Goal: Book appointment/travel/reservation

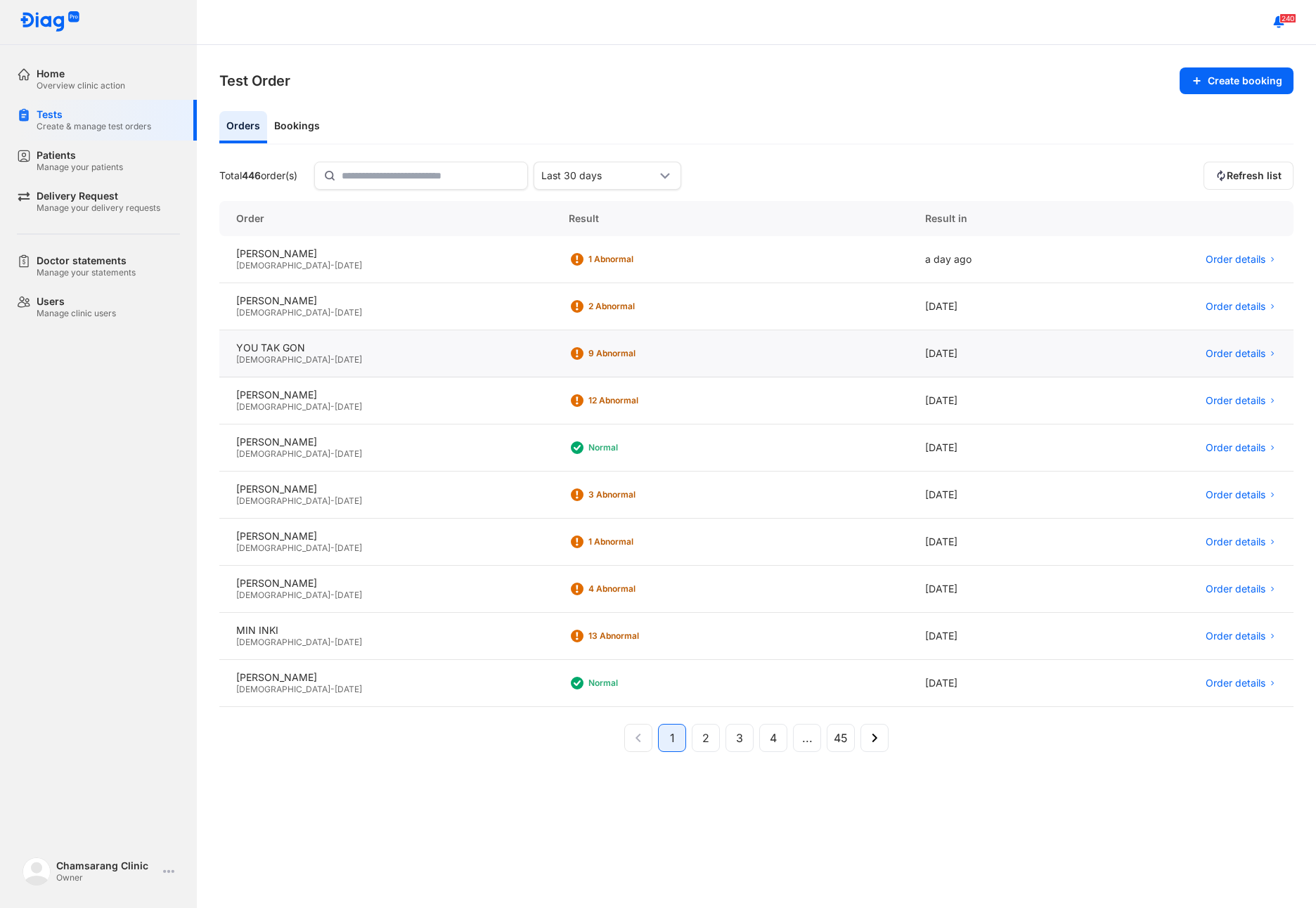
click at [335, 357] on span "[DATE]" at bounding box center [348, 359] width 27 height 10
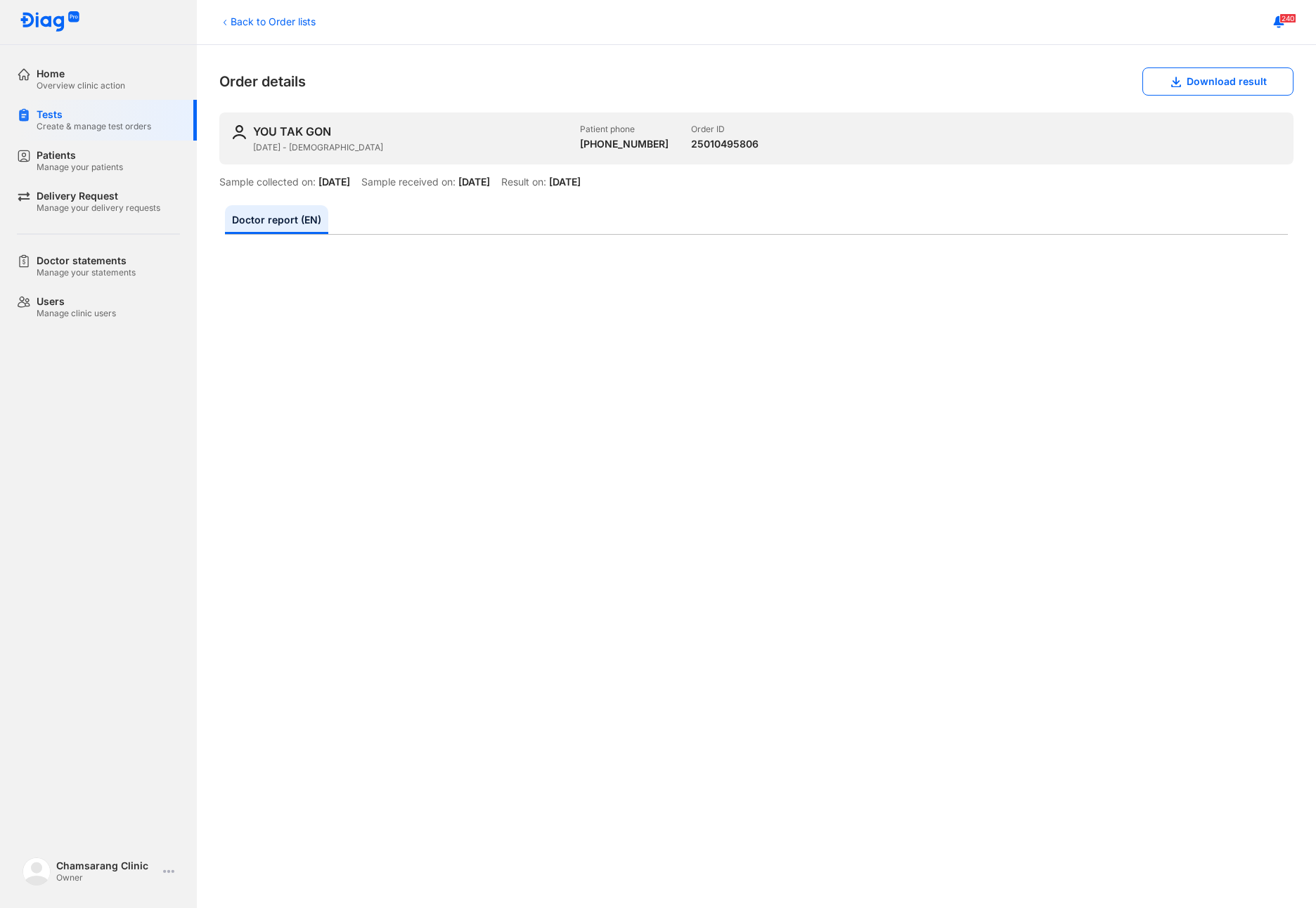
scroll to position [281, 0]
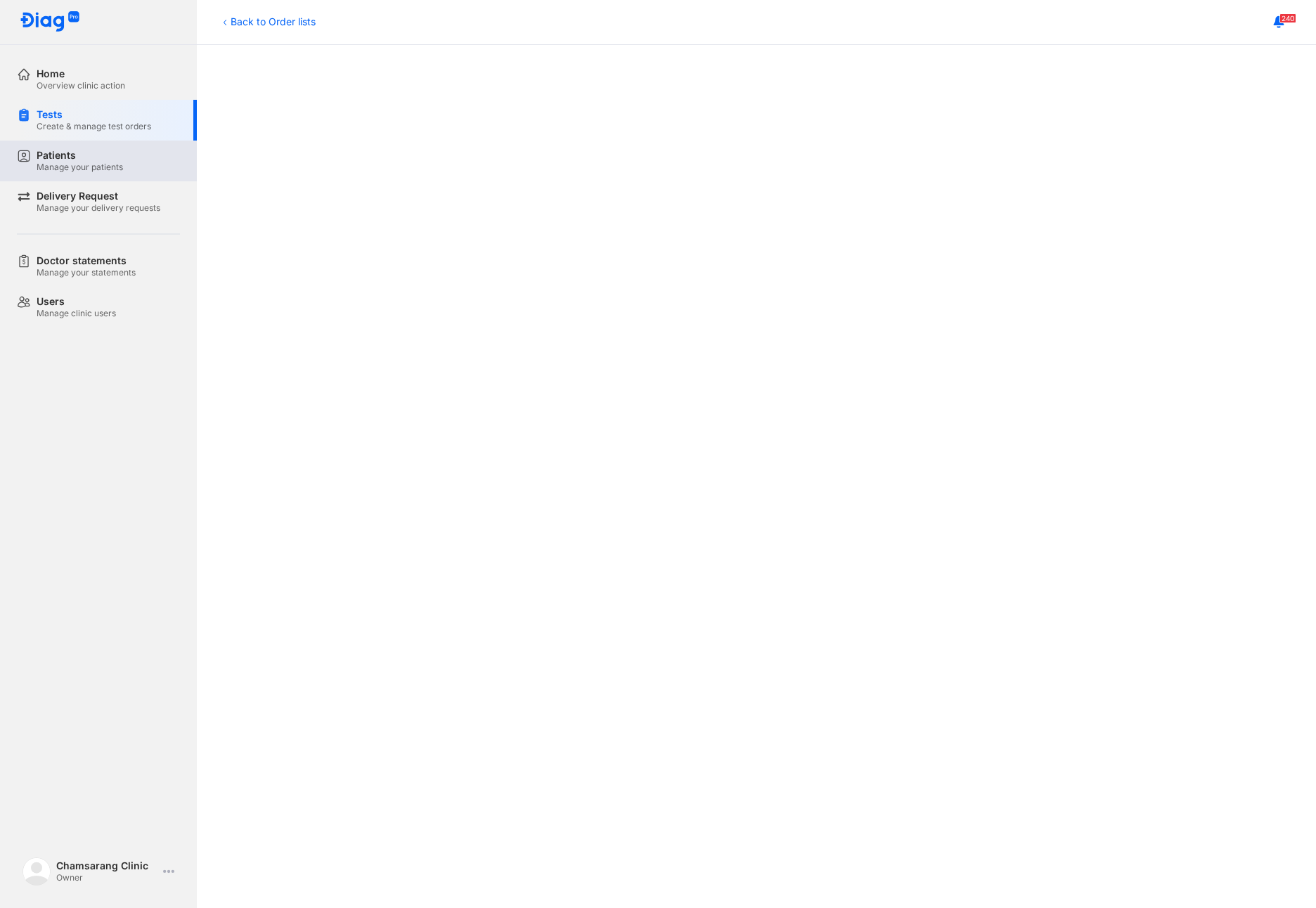
click at [91, 166] on div "Manage your patients" at bounding box center [80, 167] width 86 height 11
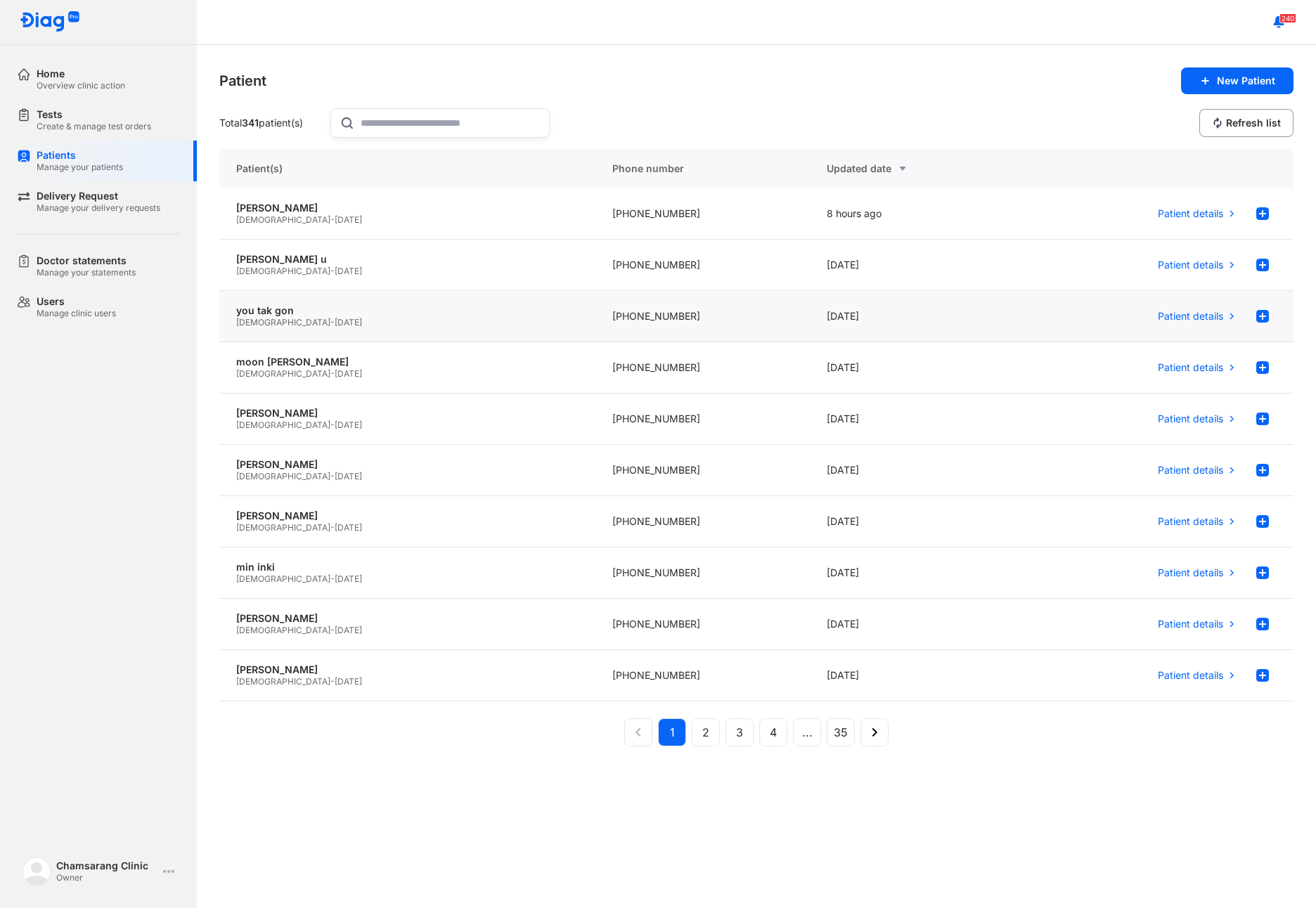
click at [323, 320] on div "Male - 21/08/1988" at bounding box center [408, 322] width 343 height 11
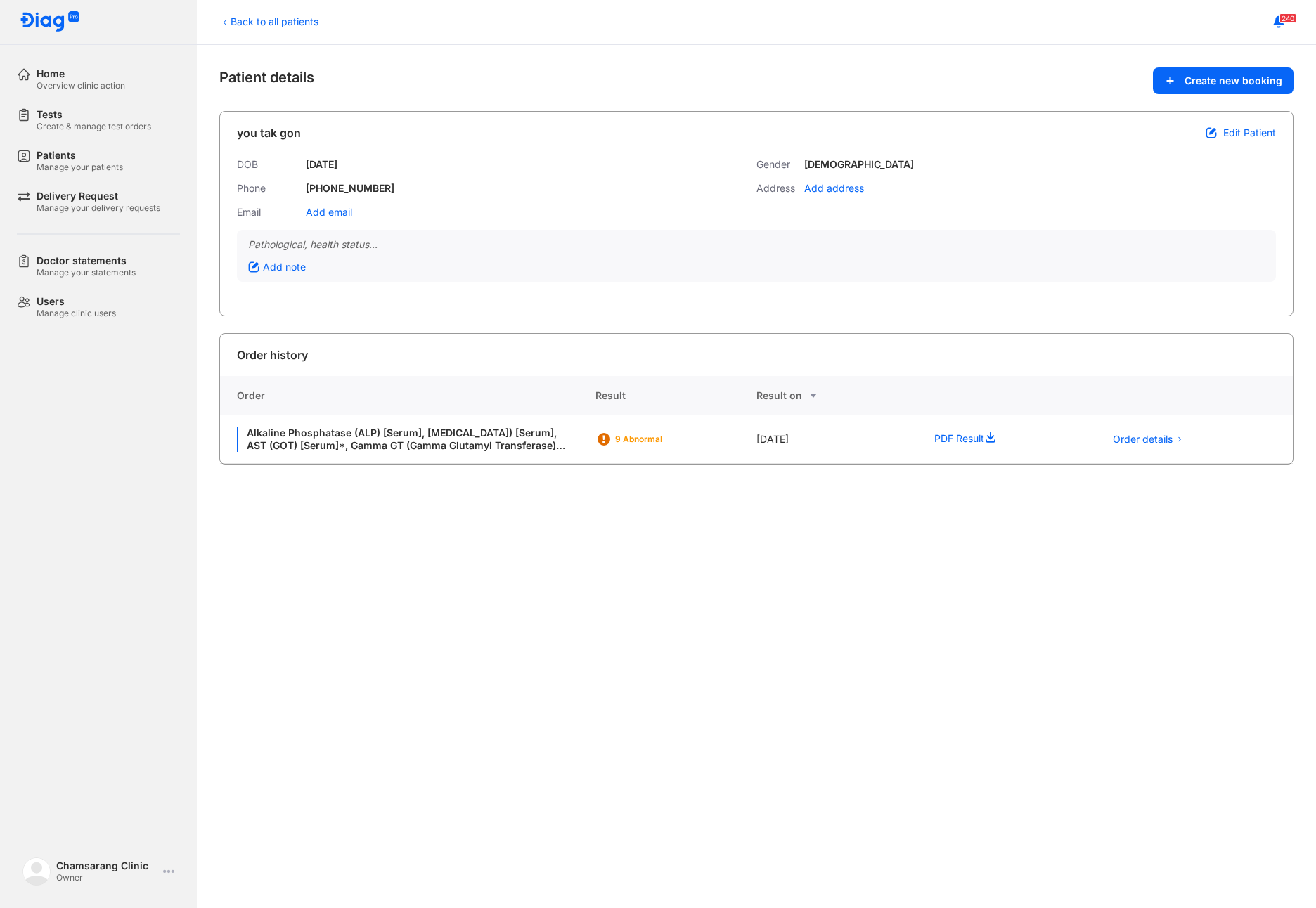
drag, startPoint x: 484, startPoint y: 444, endPoint x: 372, endPoint y: 533, distance: 143.1
click at [372, 533] on div "Back to all patients Patient details Create new booking you tak gon Edit Patien…" at bounding box center [757, 476] width 1119 height 863
click at [1138, 439] on span "Order details" at bounding box center [1142, 439] width 60 height 13
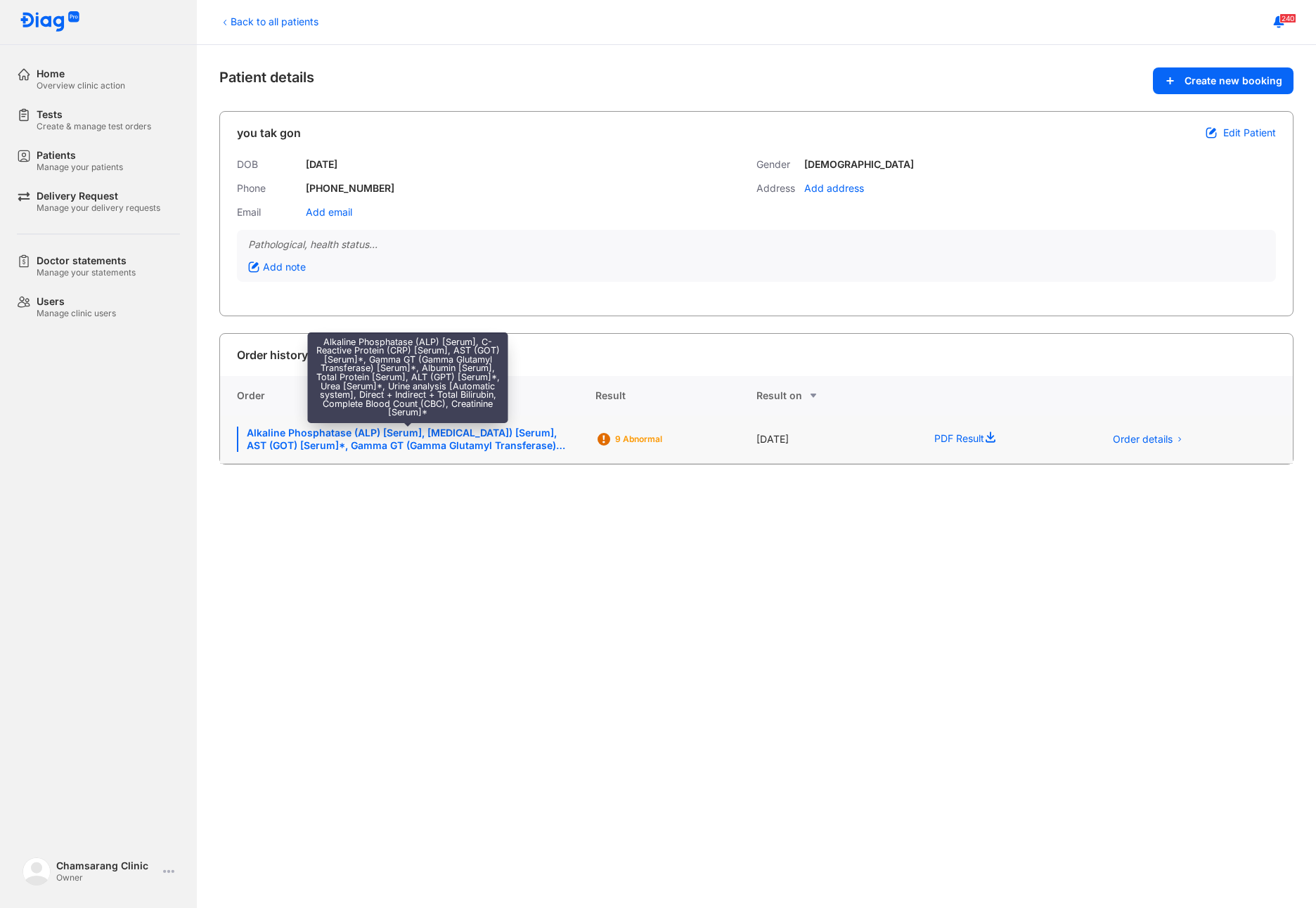
click at [433, 449] on div "Alkaline Phosphatase (ALP) [Serum], C-Reactive Protein (CRP) [Serum], AST (GOT)…" at bounding box center [408, 439] width 342 height 25
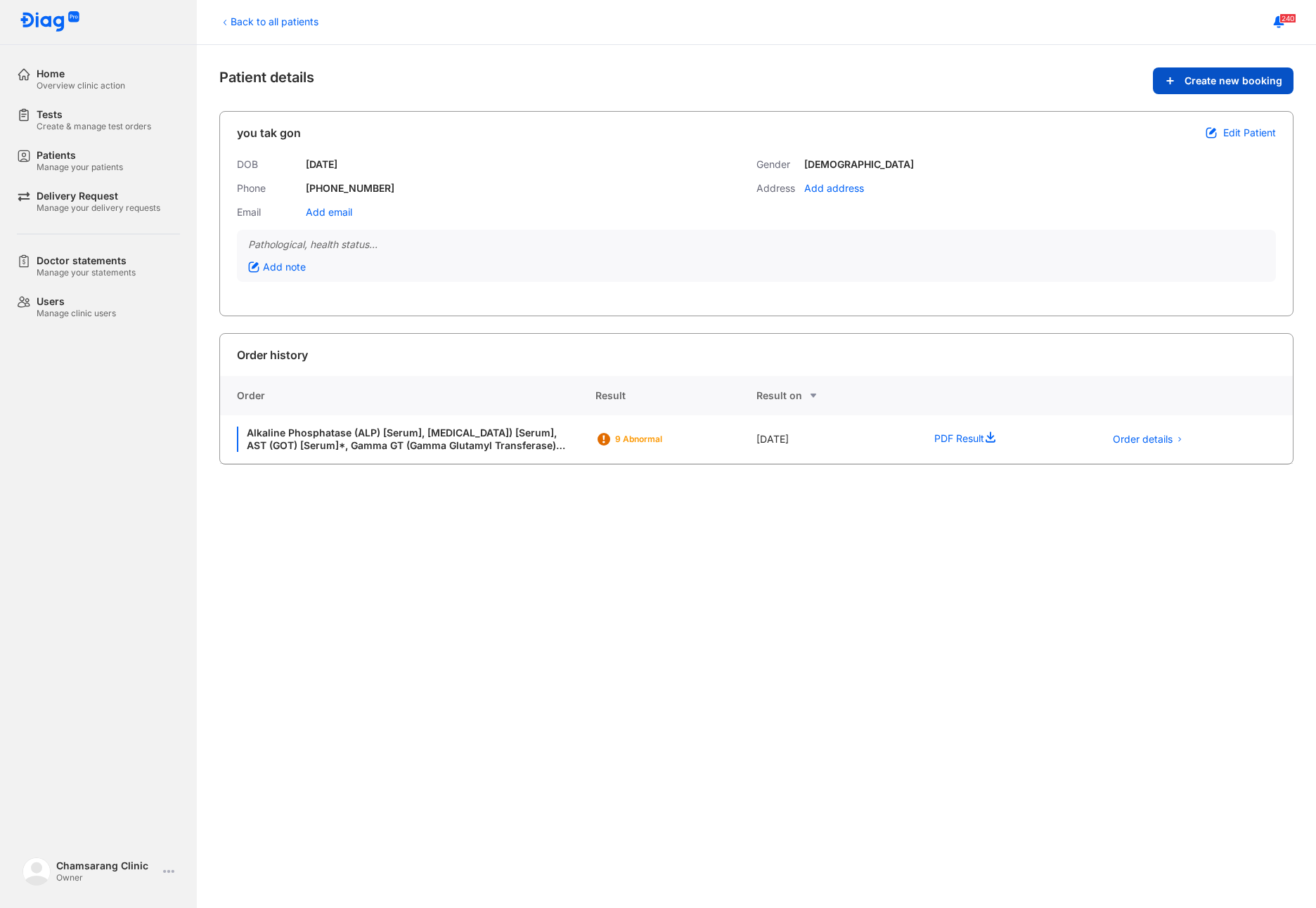
click at [1253, 90] on button "Create new booking" at bounding box center [1223, 81] width 141 height 27
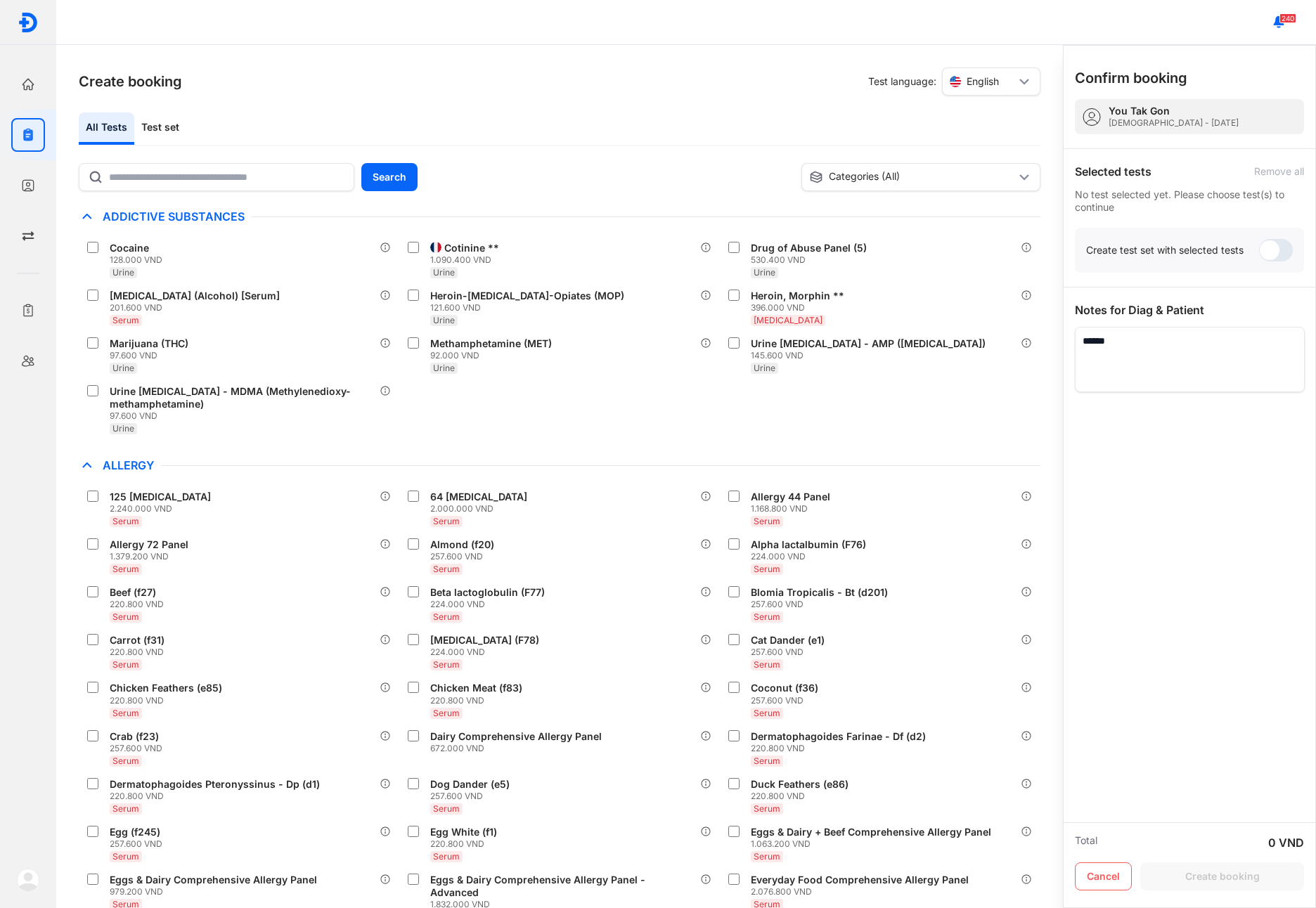
click at [1213, 261] on div "Create test set with selected tests" at bounding box center [1189, 250] width 207 height 23
click at [1182, 182] on div "Selected tests Remove all No test selected yet. Please choose test(s) to contin…" at bounding box center [1190, 189] width 229 height 79
click at [1140, 347] on textarea at bounding box center [1190, 359] width 230 height 65
click at [1277, 250] on span at bounding box center [1275, 250] width 34 height 23
click at [1251, 253] on div "Create test set with selected tests" at bounding box center [1189, 250] width 207 height 23
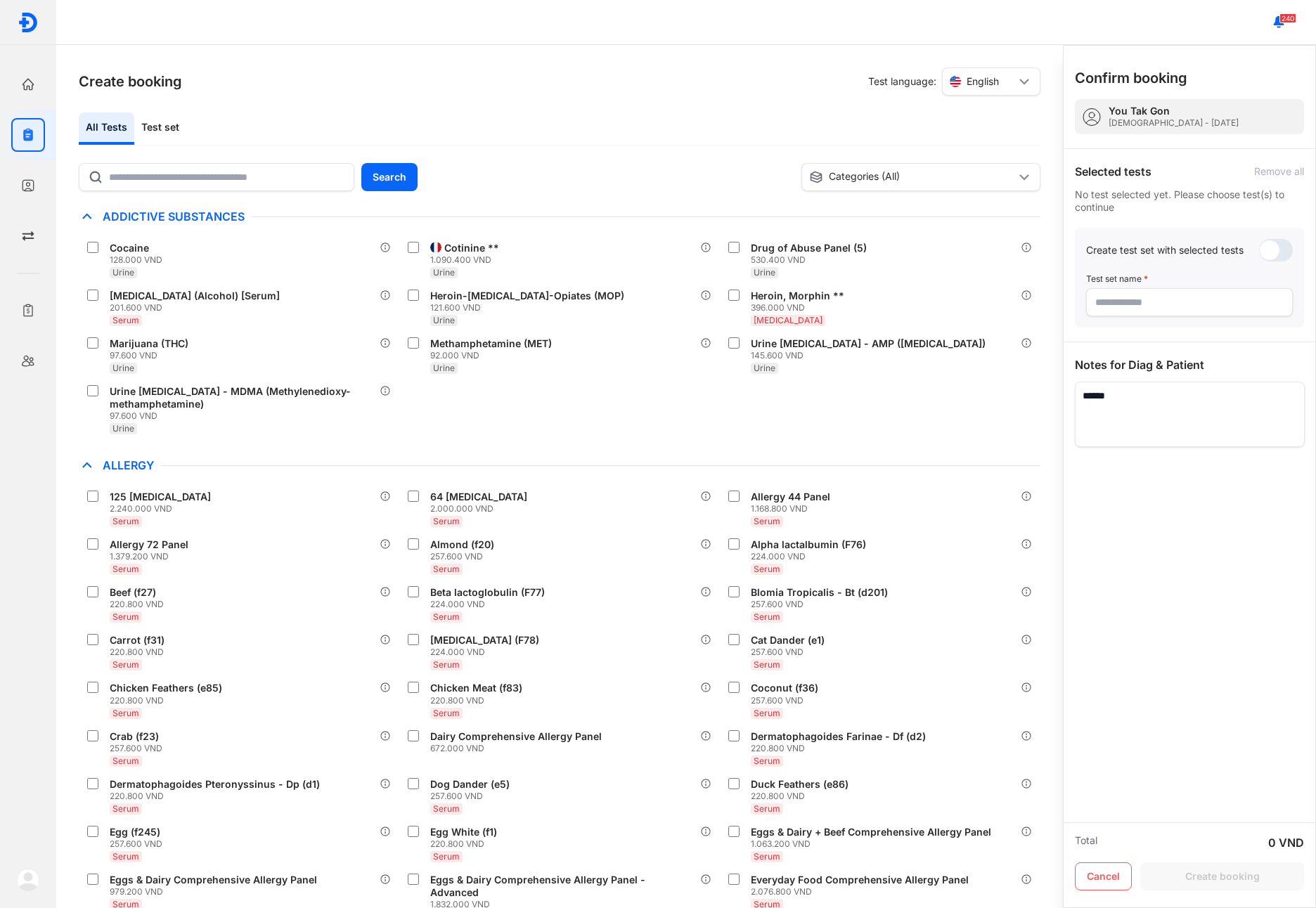
click at [1278, 252] on span at bounding box center [1275, 250] width 34 height 23
click at [170, 130] on div "Test set" at bounding box center [160, 128] width 52 height 32
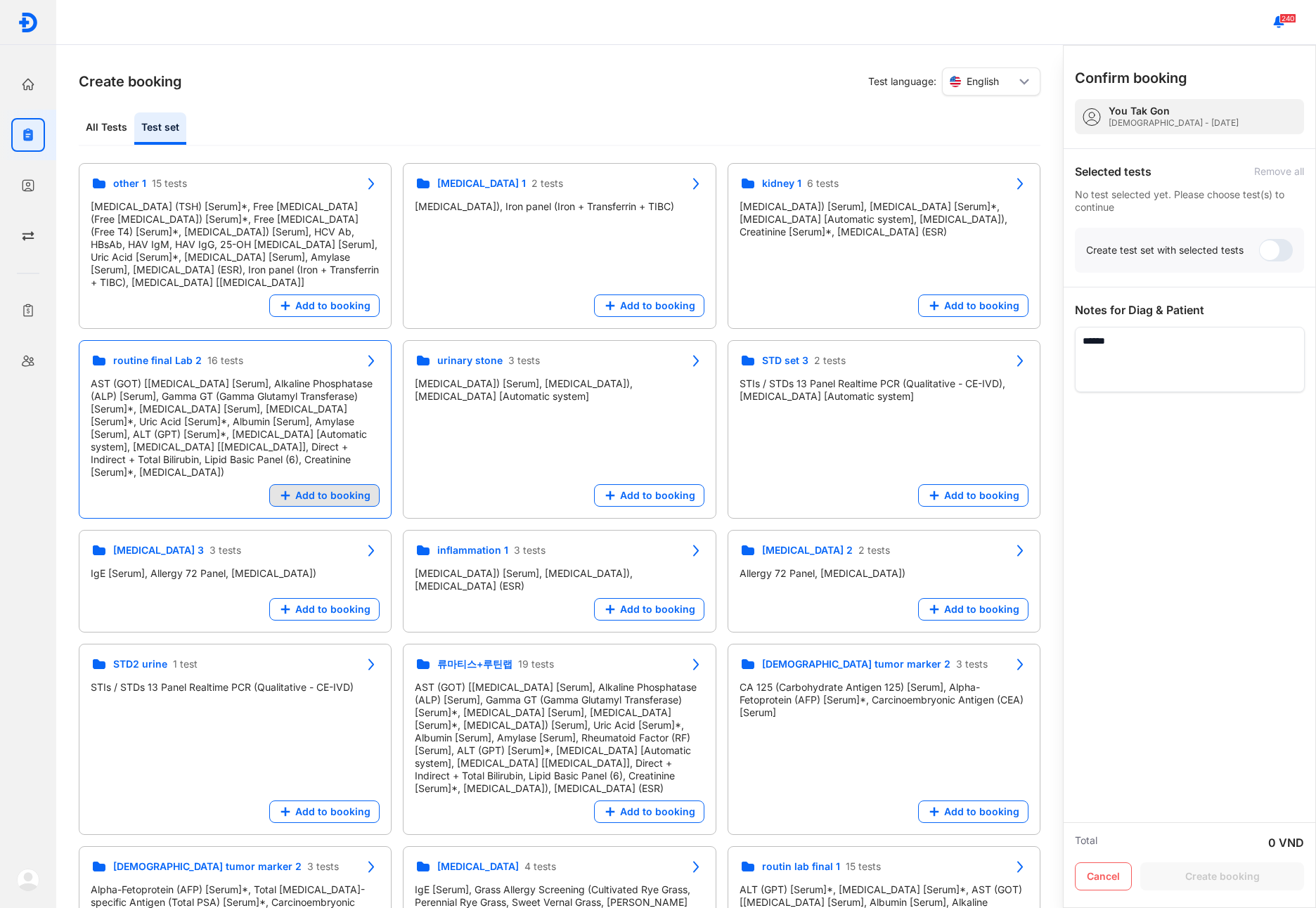
click at [320, 491] on button "Add to booking" at bounding box center [324, 495] width 110 height 23
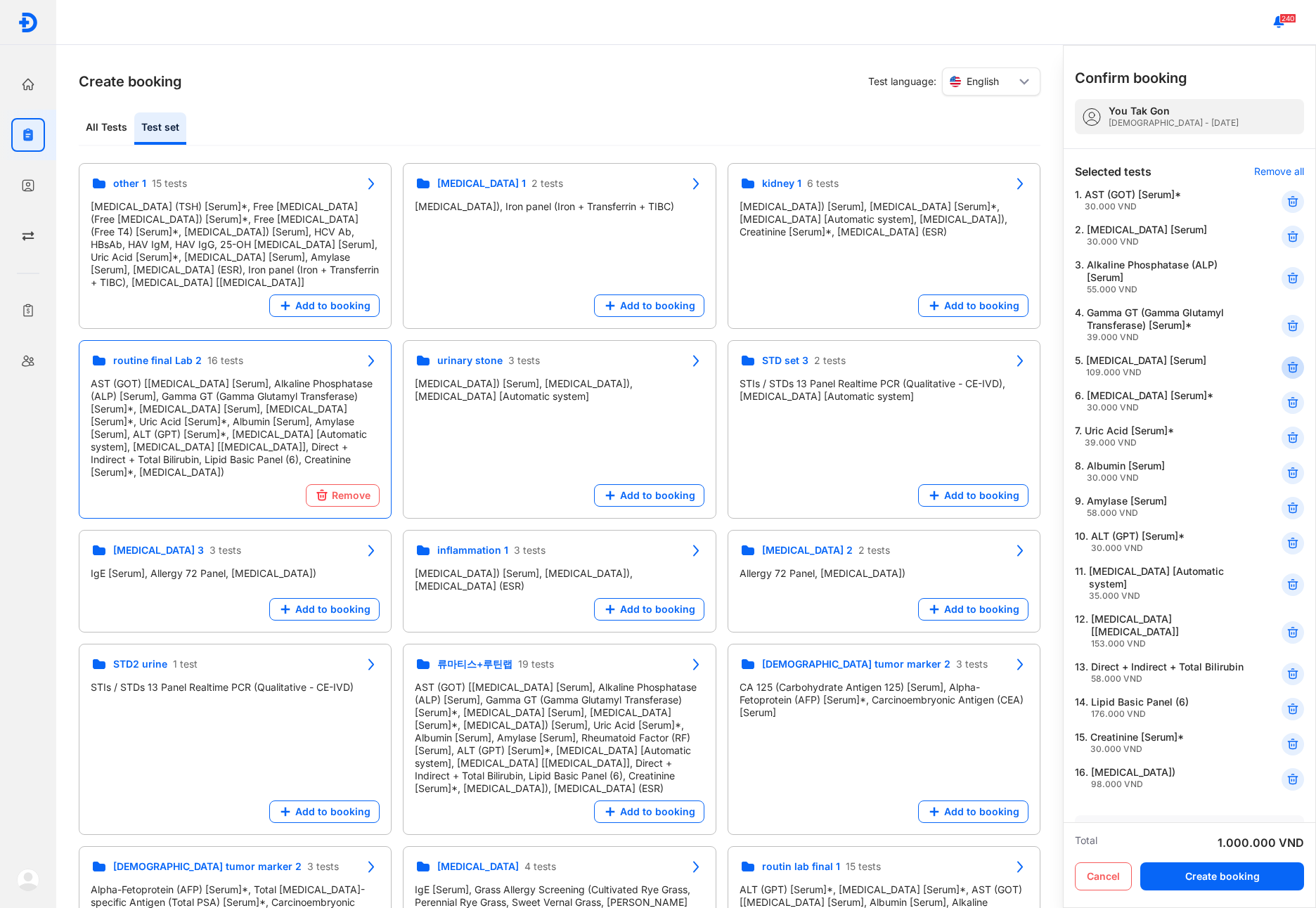
click at [1288, 368] on icon at bounding box center [1292, 368] width 14 height 14
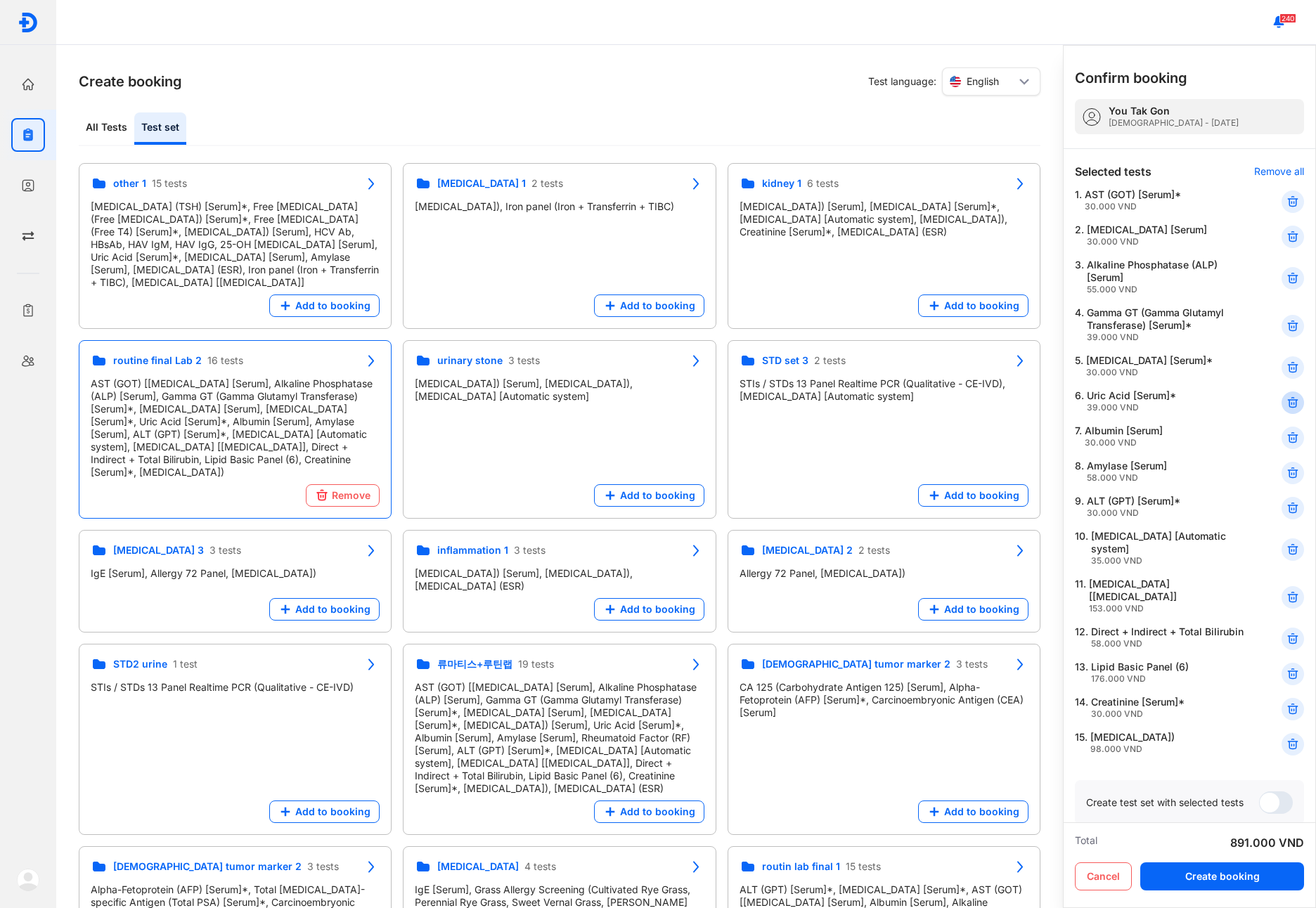
click at [1288, 402] on icon at bounding box center [1292, 403] width 14 height 14
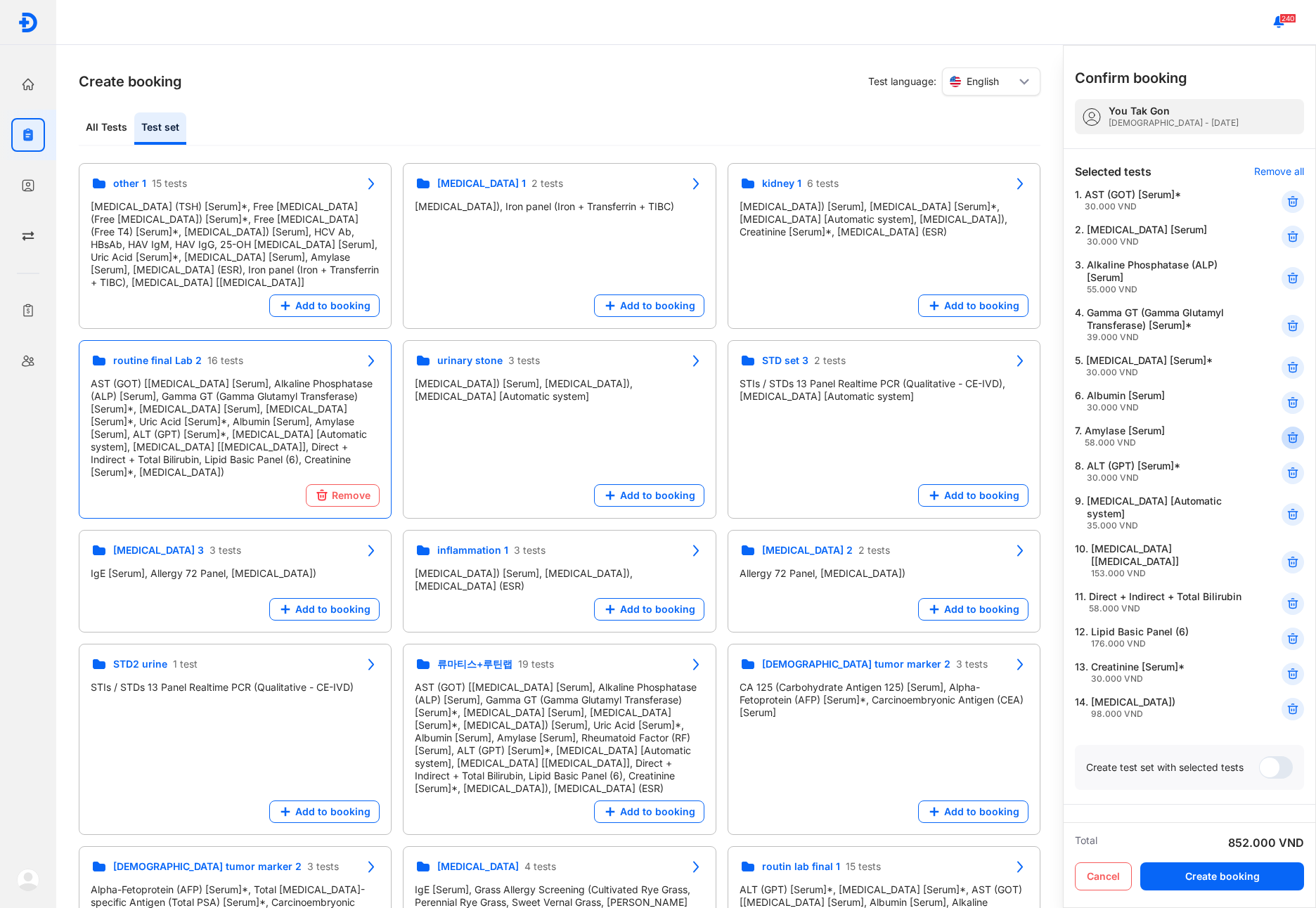
click at [1286, 443] on icon at bounding box center [1292, 438] width 14 height 14
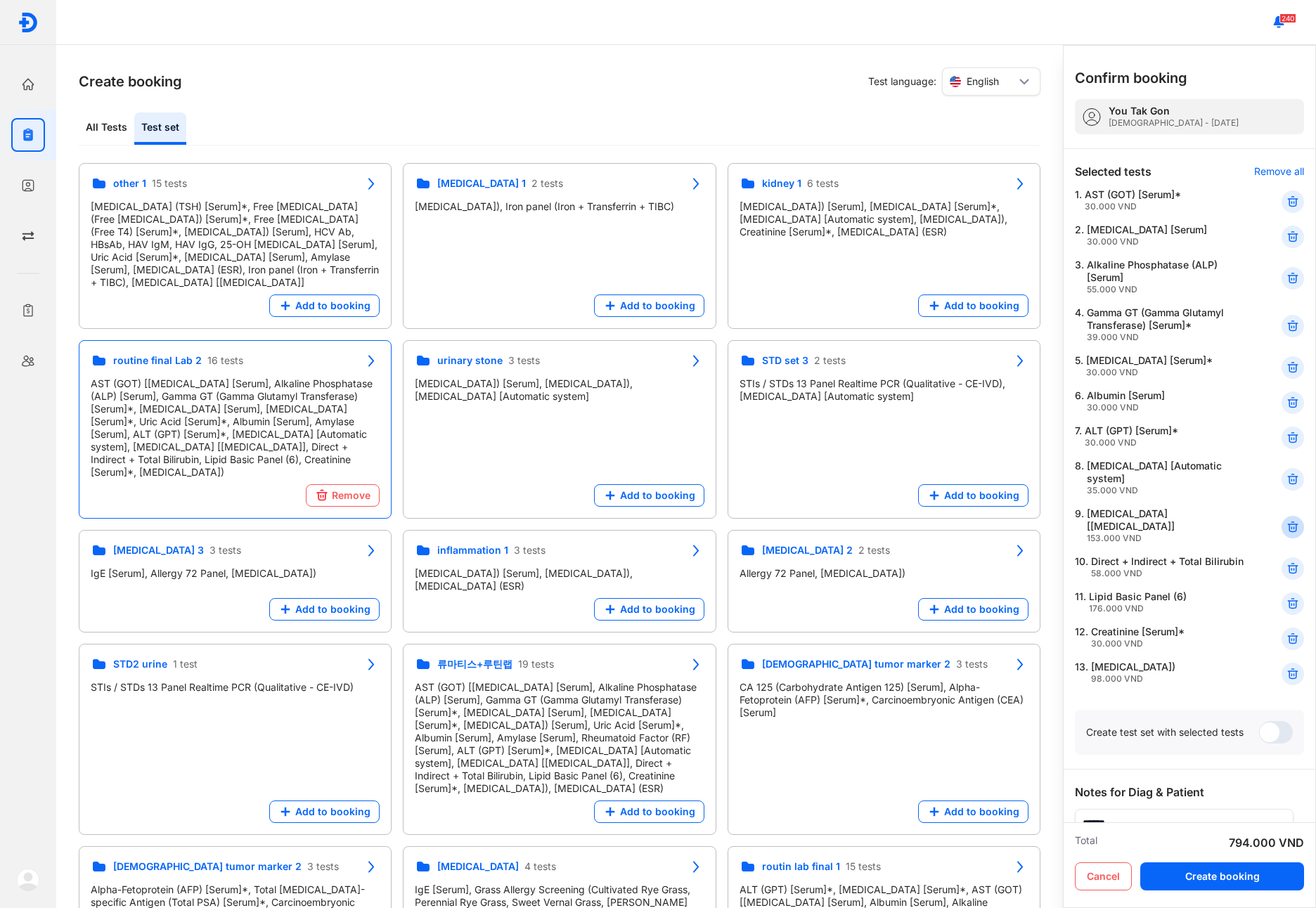
click at [1285, 520] on icon at bounding box center [1292, 527] width 14 height 14
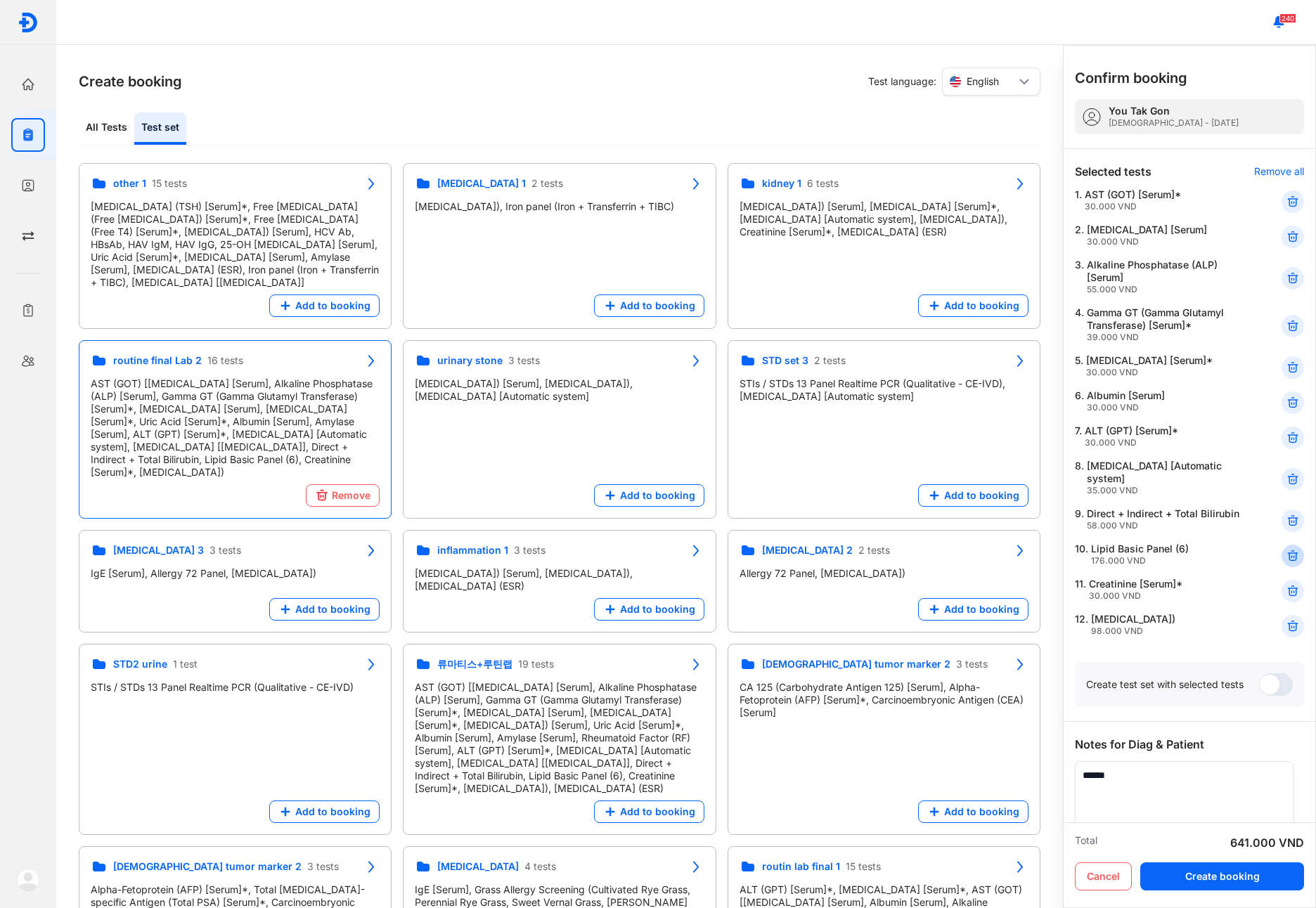
click at [1285, 558] on icon at bounding box center [1292, 556] width 14 height 14
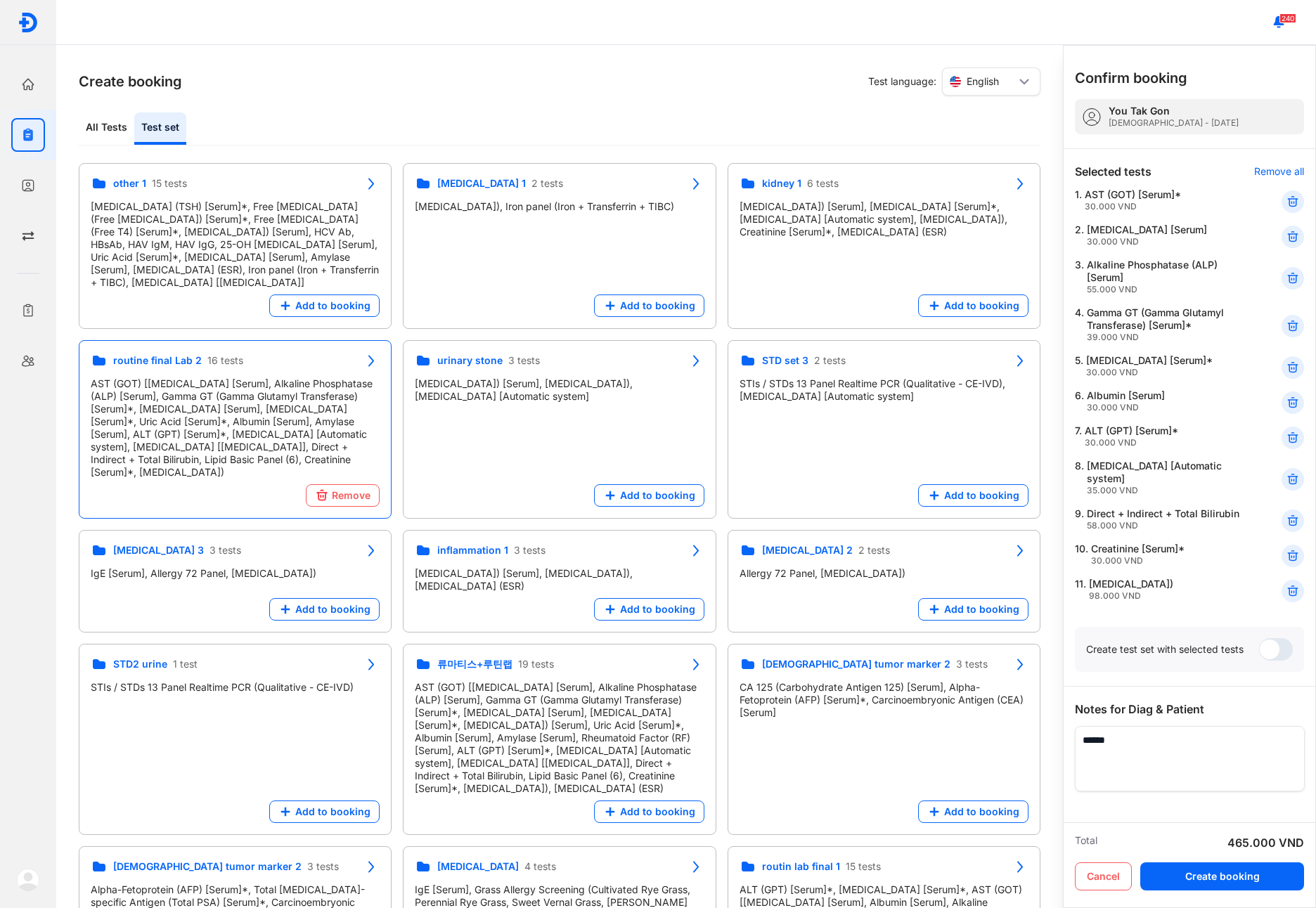
click at [108, 148] on div "All Tests Test set Search Categories (All) Save as default view Most Ordered Ad…" at bounding box center [559, 510] width 962 height 796
click at [134, 139] on div "All Tests" at bounding box center [160, 128] width 52 height 32
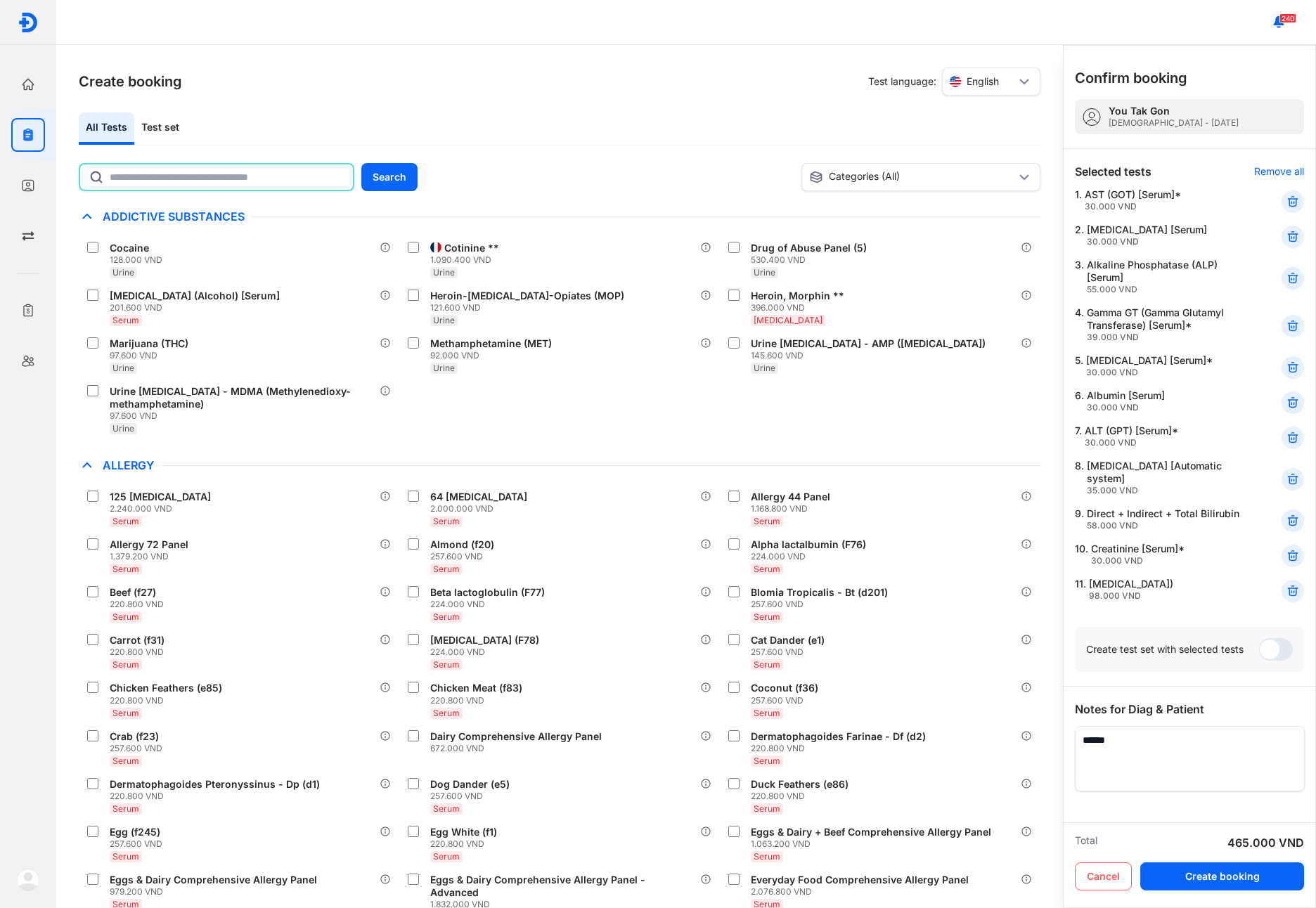
click at [199, 186] on input "text" at bounding box center [227, 177] width 235 height 25
type input "***"
click at [383, 181] on button "Search" at bounding box center [390, 178] width 57 height 28
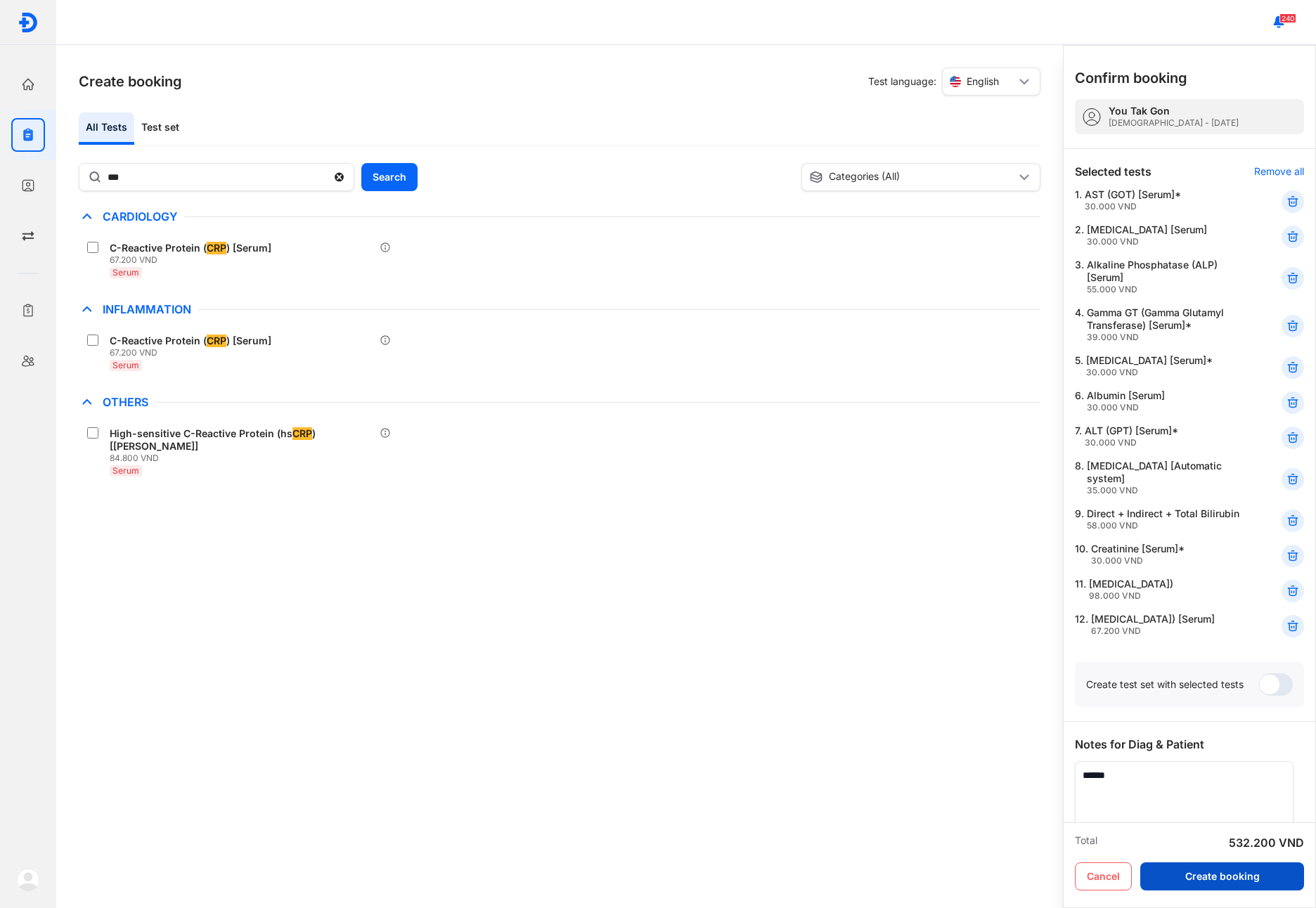
click at [1231, 875] on button "Create booking" at bounding box center [1222, 877] width 163 height 28
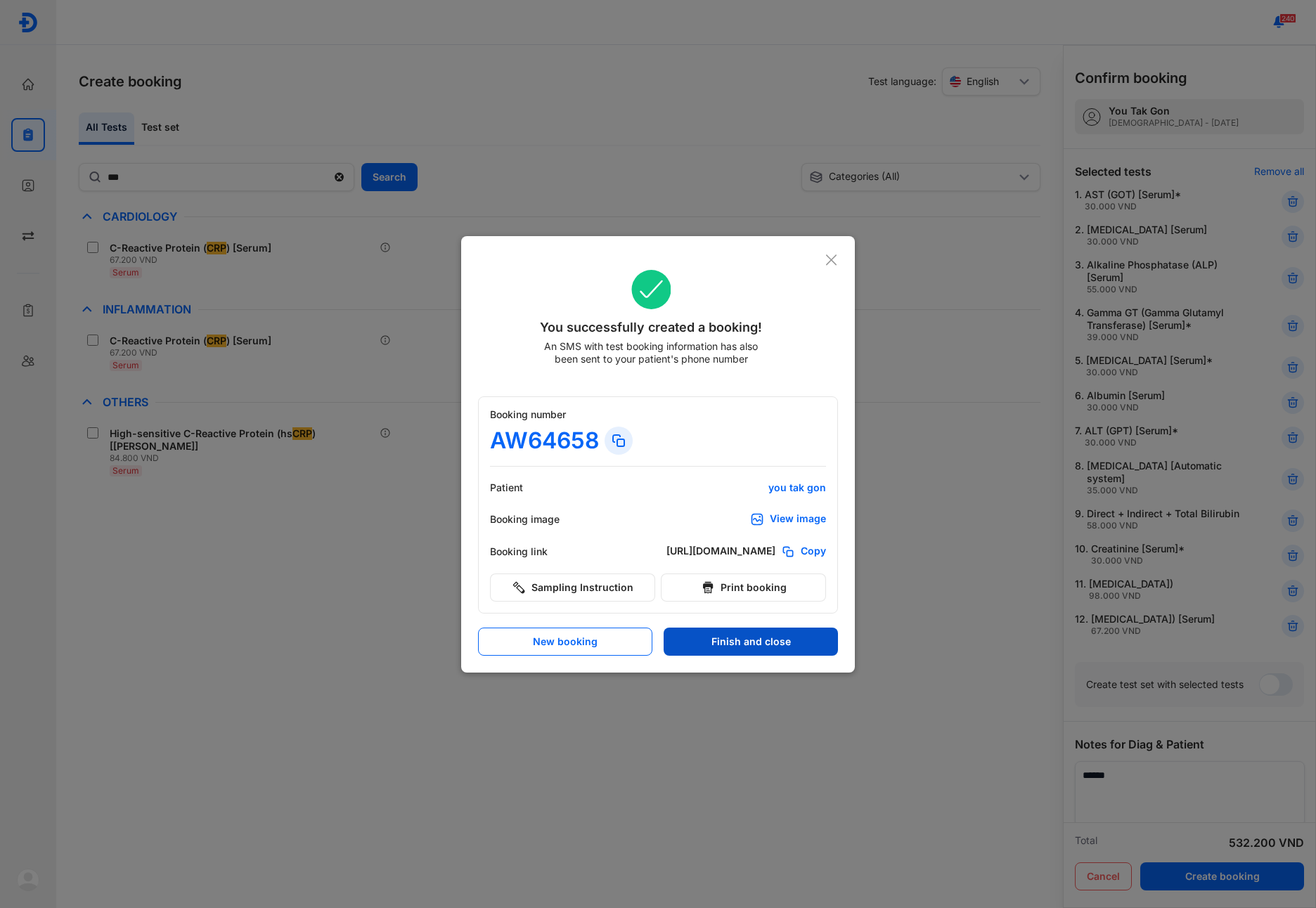
click at [739, 647] on button "Finish and close" at bounding box center [751, 642] width 174 height 28
